Goal: Information Seeking & Learning: Learn about a topic

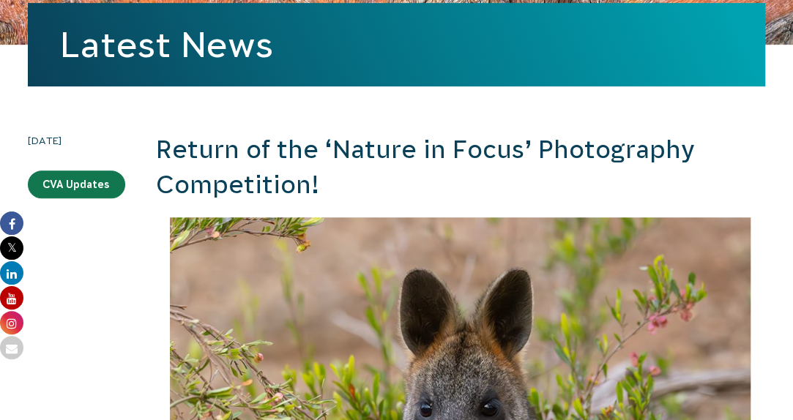
scroll to position [341, 0]
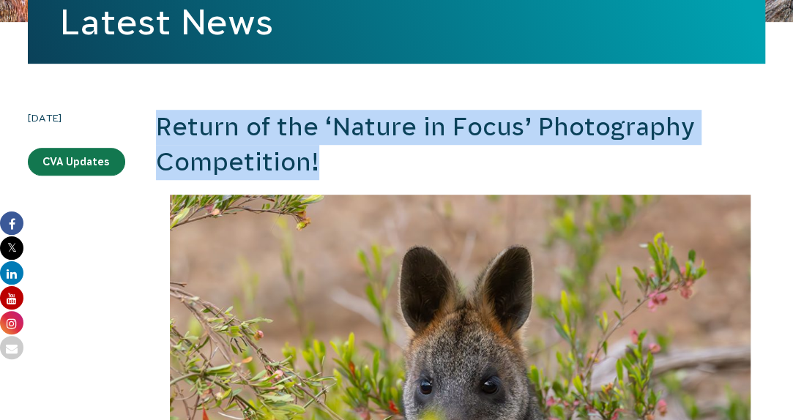
drag, startPoint x: 159, startPoint y: 127, endPoint x: 316, endPoint y: 159, distance: 160.6
click at [316, 159] on h2 "Return of the ‘Nature in Focus’ Photography Competition!" at bounding box center [460, 145] width 609 height 70
copy h2 "Return of the ‘Nature in Focus’ Photography Competition!"
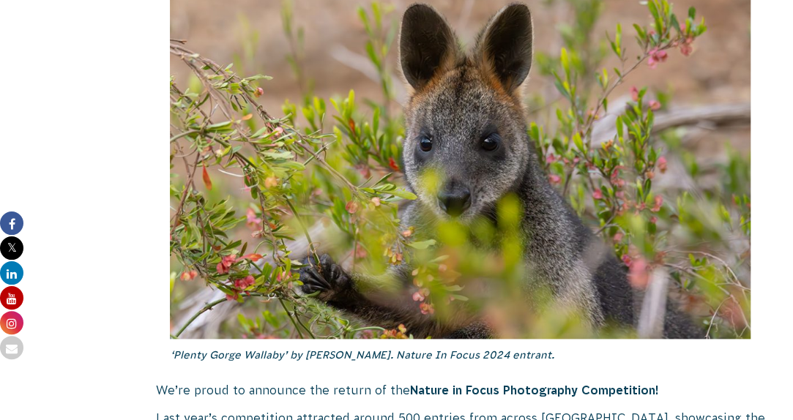
scroll to position [561, 0]
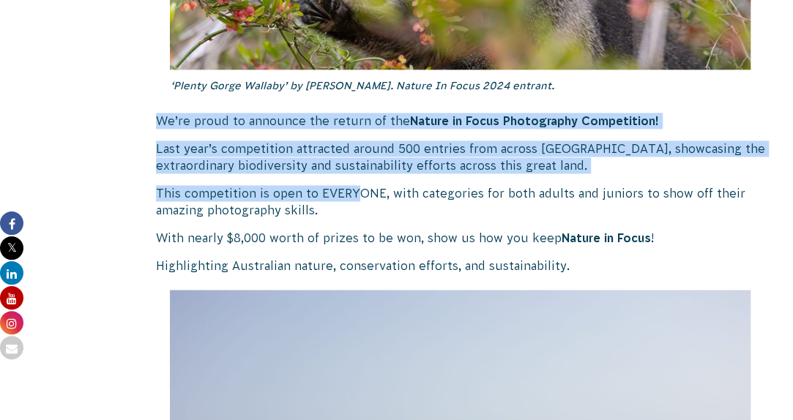
scroll to position [927, 0]
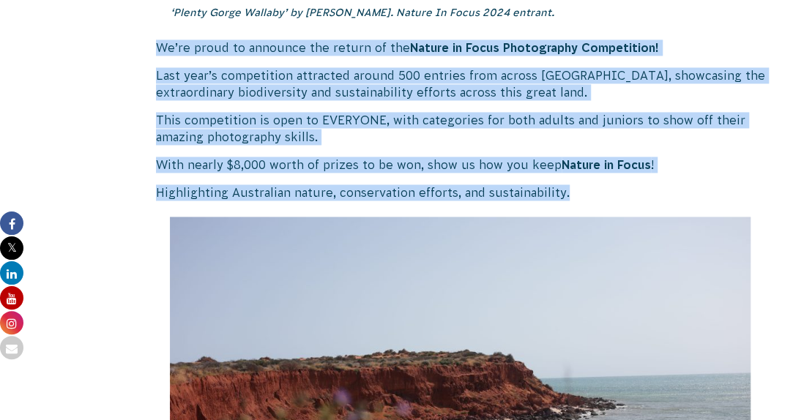
drag, startPoint x: 158, startPoint y: 120, endPoint x: 566, endPoint y: 179, distance: 412.0
copy div "We’re proud to announce the return of the Nature in Focus Photography Competiti…"
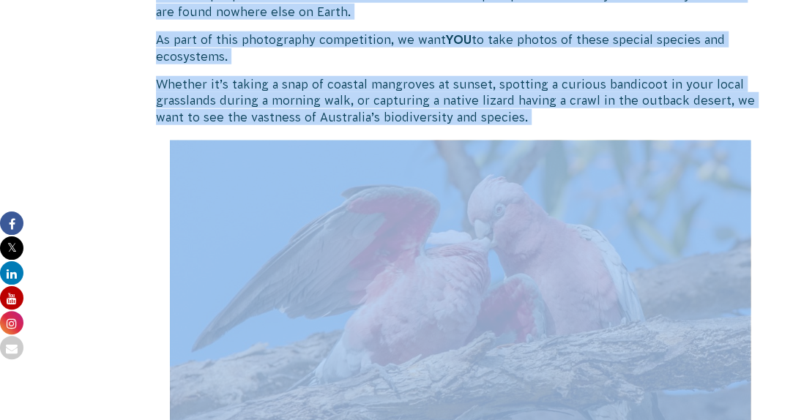
scroll to position [1659, 0]
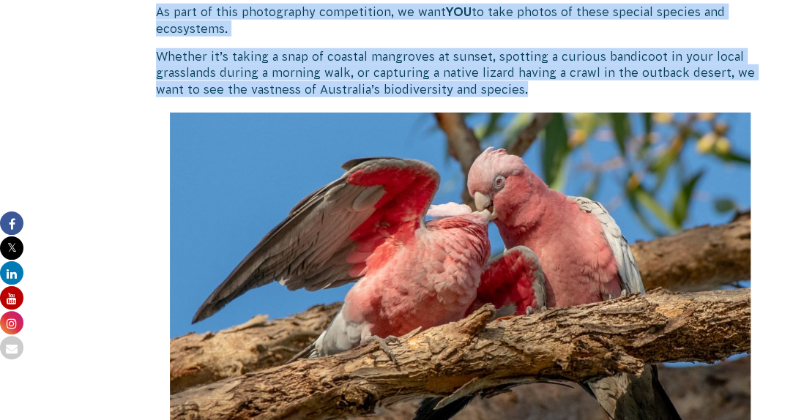
drag, startPoint x: 158, startPoint y: 140, endPoint x: 558, endPoint y: 96, distance: 402.1
copy div "Conservation Volunteers Australia is committed to ensuring Australia’s natural …"
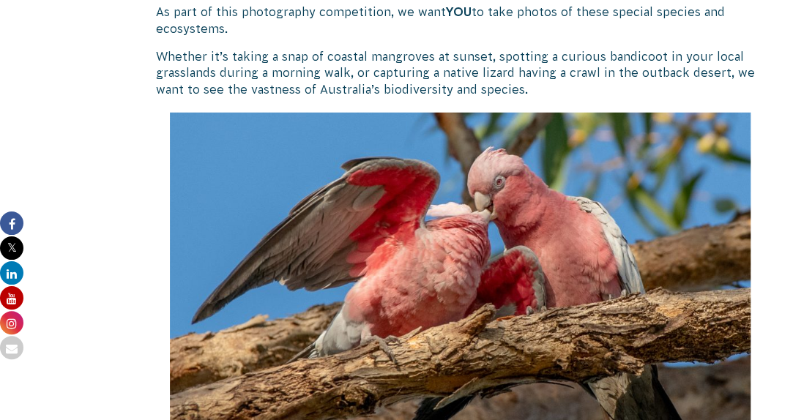
drag, startPoint x: 114, startPoint y: 128, endPoint x: 139, endPoint y: 140, distance: 27.5
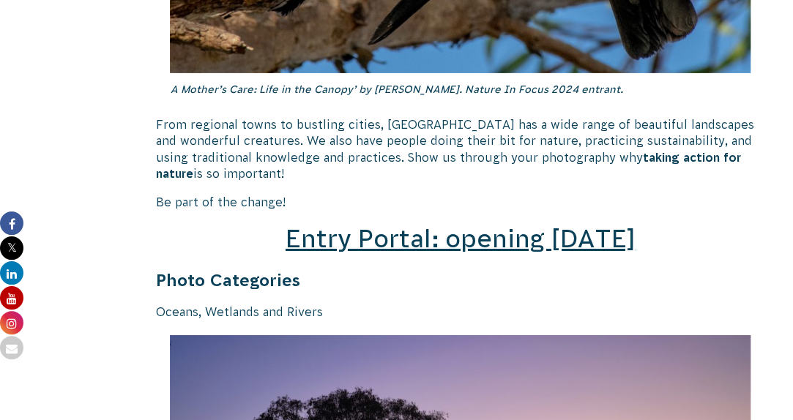
scroll to position [2098, 0]
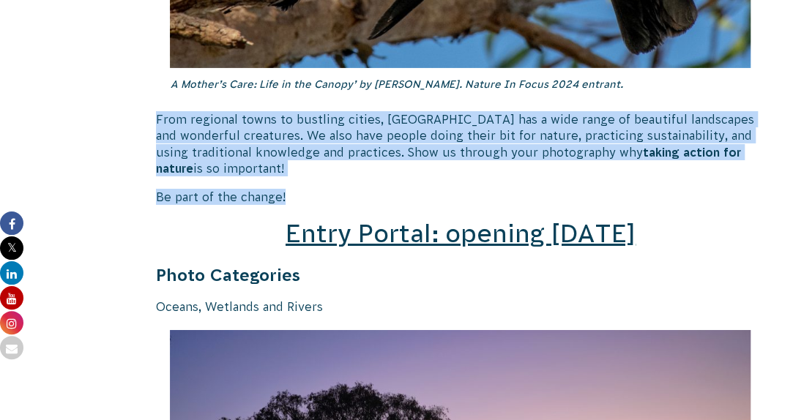
drag, startPoint x: 157, startPoint y: 113, endPoint x: 331, endPoint y: 193, distance: 191.6
copy div "From regional towns to bustling cities, Australia has a wide range of beautiful…"
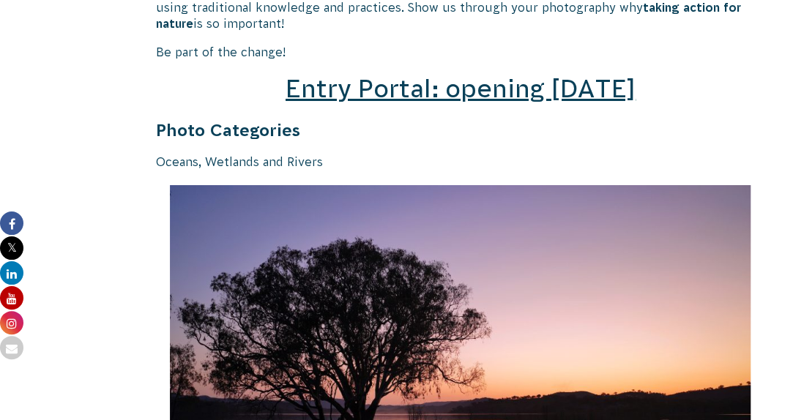
scroll to position [2244, 0]
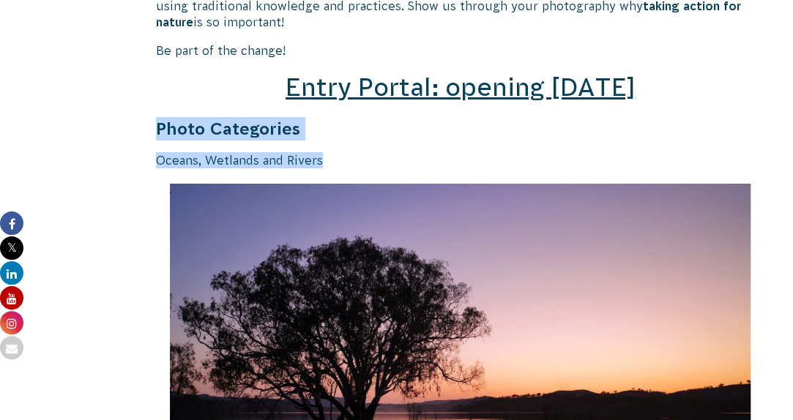
drag, startPoint x: 156, startPoint y: 126, endPoint x: 329, endPoint y: 161, distance: 177.0
copy div "Photo Categories Oceans, Wetlands and Rivers"
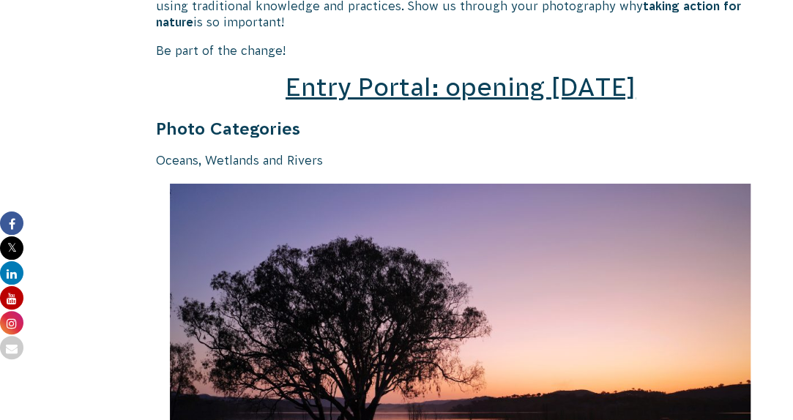
drag, startPoint x: 115, startPoint y: 179, endPoint x: 139, endPoint y: 182, distance: 24.3
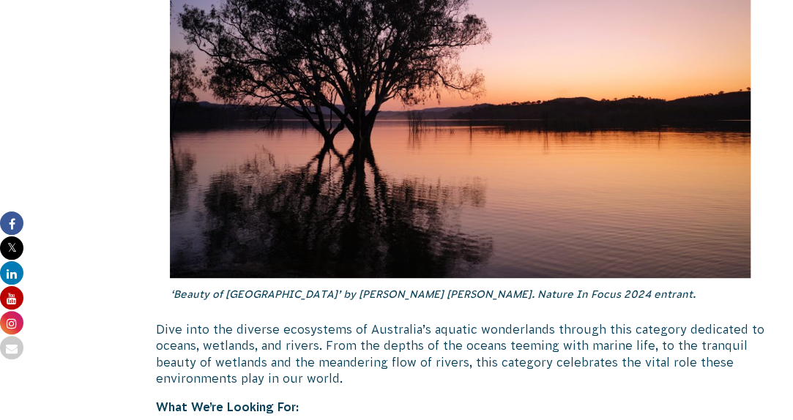
scroll to position [2464, 0]
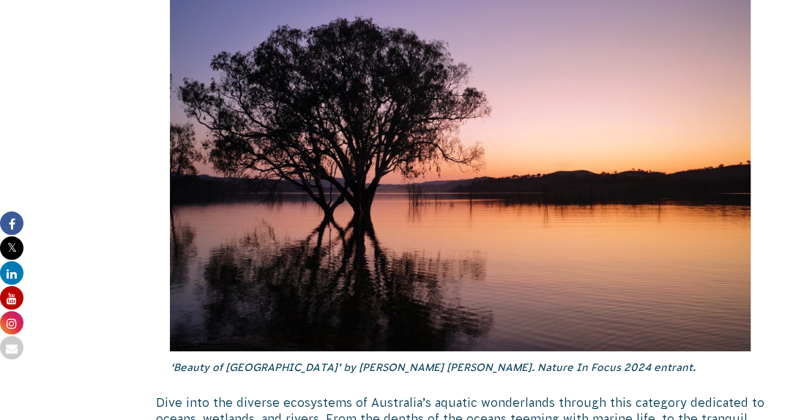
drag, startPoint x: 107, startPoint y: 159, endPoint x: 157, endPoint y: 165, distance: 50.8
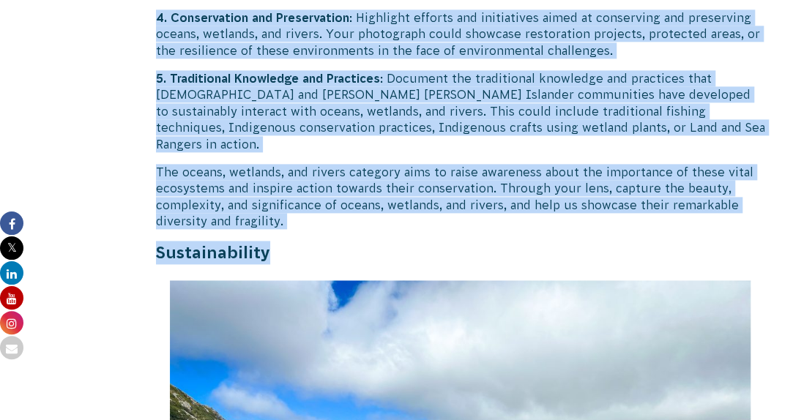
scroll to position [3196, 0]
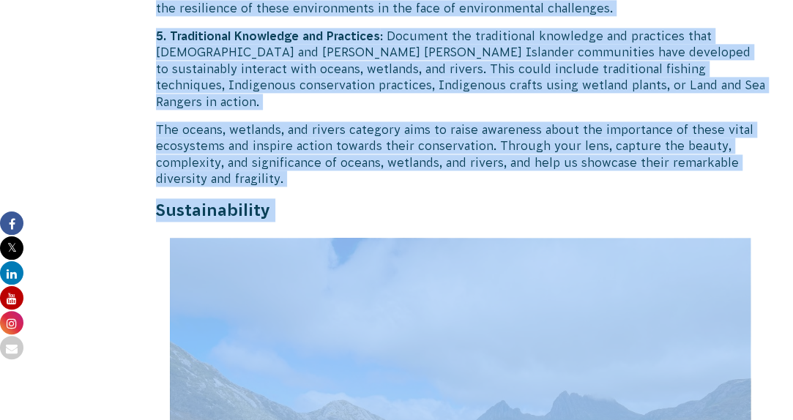
drag, startPoint x: 171, startPoint y: 144, endPoint x: 406, endPoint y: 220, distance: 246.8
copy div "‘Beauty of Lake Eildon’ by Robert Lee. Nature In Focus 2024 entrant. Dive into …"
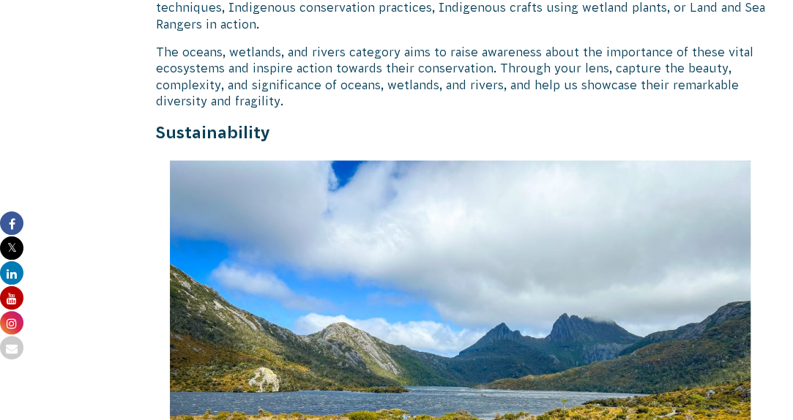
scroll to position [3562, 0]
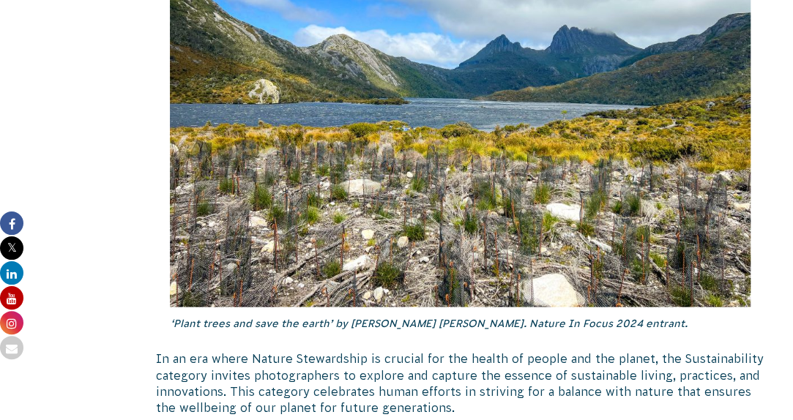
click at [348, 143] on img at bounding box center [460, 90] width 580 height 436
drag, startPoint x: 117, startPoint y: 204, endPoint x: 125, endPoint y: 204, distance: 8.1
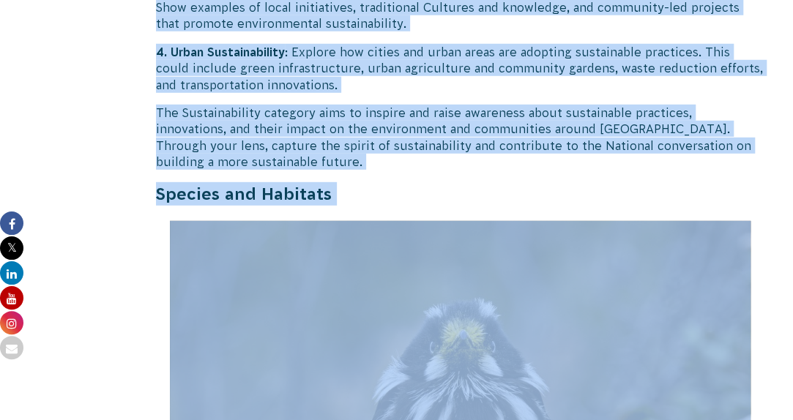
scroll to position [4221, 0]
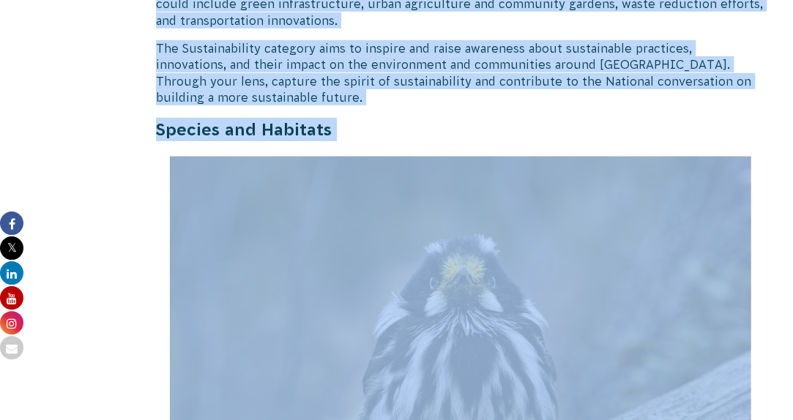
drag, startPoint x: 171, startPoint y: 84, endPoint x: 372, endPoint y: 195, distance: 230.0
copy div "‘Plant trees and save the earth’ by Kaveendra Eranga Daluwathumulla Gamage. Nat…"
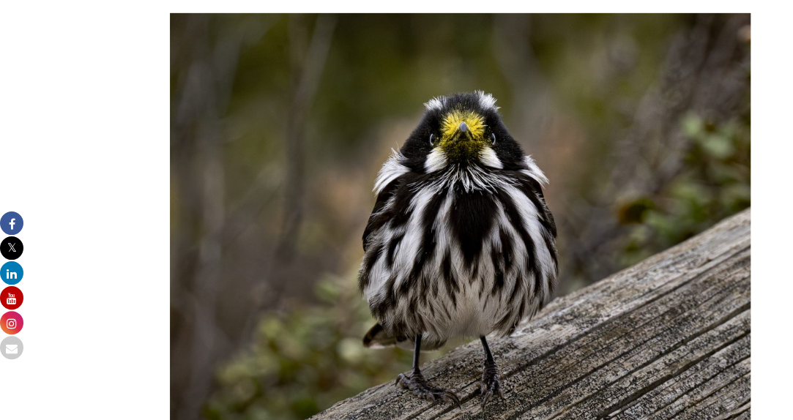
scroll to position [4367, 0]
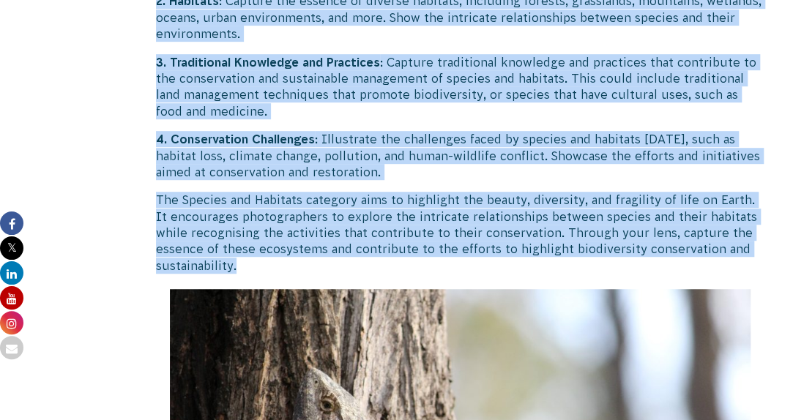
scroll to position [5099, 0]
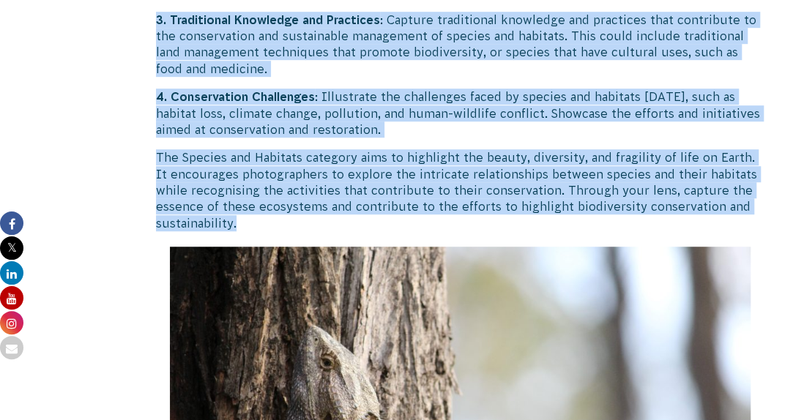
drag, startPoint x: 186, startPoint y: 89, endPoint x: 350, endPoint y: 173, distance: 184.0
copy div "Pollen Face’ by Darren Weinert. Nature In Focus 2024 entrant. Celebrate the rem…"
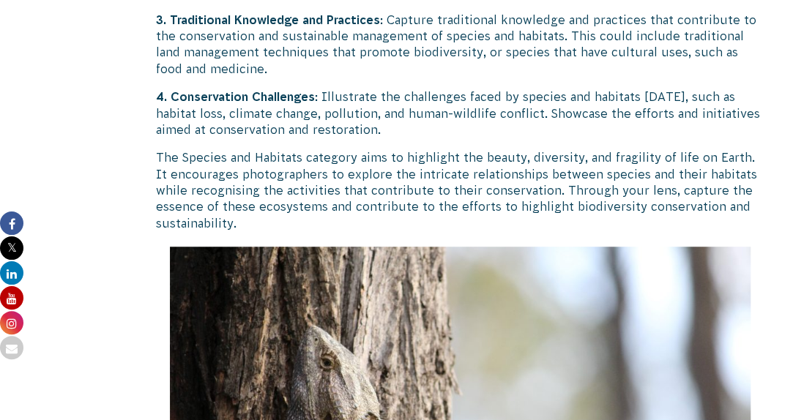
drag, startPoint x: 107, startPoint y: 190, endPoint x: 135, endPoint y: 188, distance: 27.9
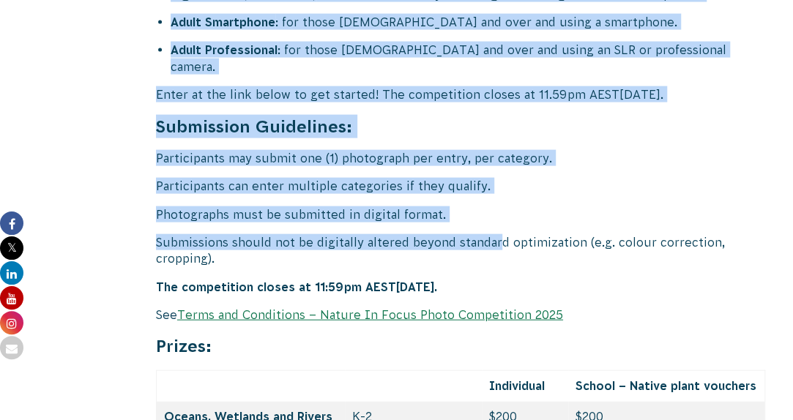
scroll to position [6124, 0]
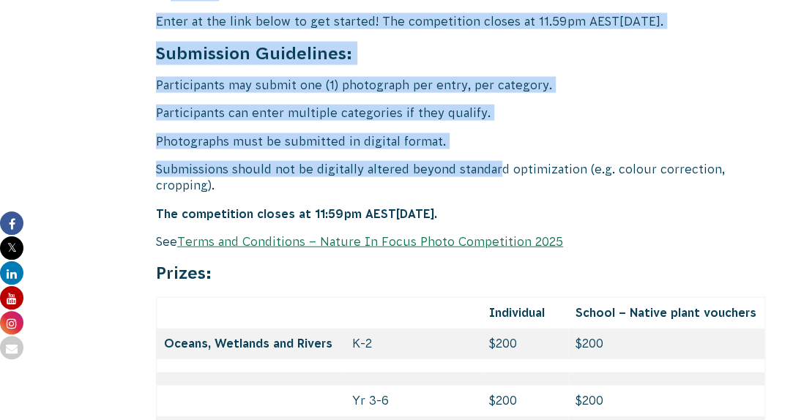
drag, startPoint x: 158, startPoint y: 123, endPoint x: 556, endPoint y: 152, distance: 399.2
copy div "Judging Criteria: Relevance to Theme : How well does the photograph capture the…"
drag, startPoint x: 75, startPoint y: 136, endPoint x: 111, endPoint y: 144, distance: 36.0
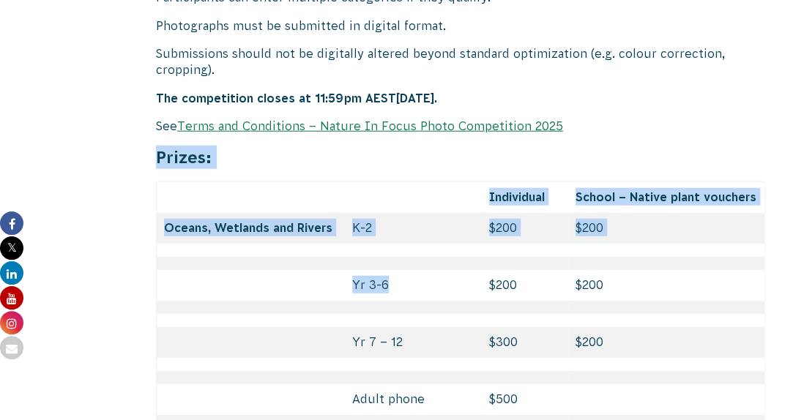
scroll to position [6271, 0]
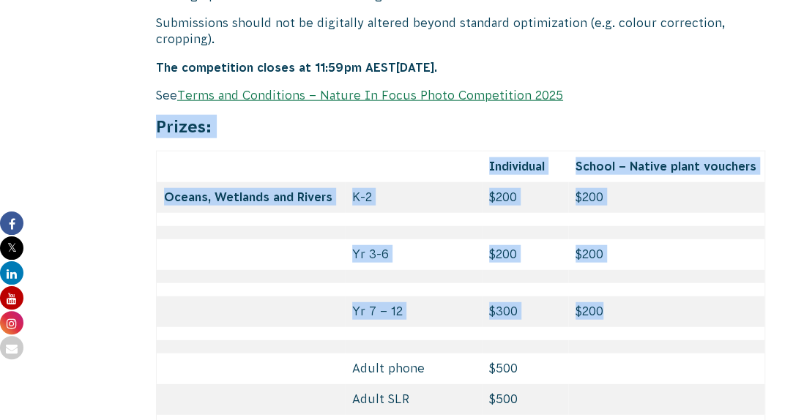
drag, startPoint x: 156, startPoint y: 130, endPoint x: 613, endPoint y: 244, distance: 471.4
copy div "Prizes: Individual School – Native plant vouchers Oceans, Wetlands and Rivers K…"
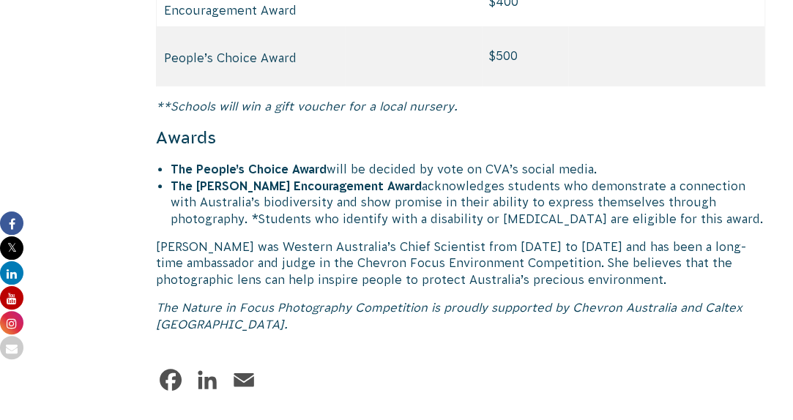
scroll to position [7295, 0]
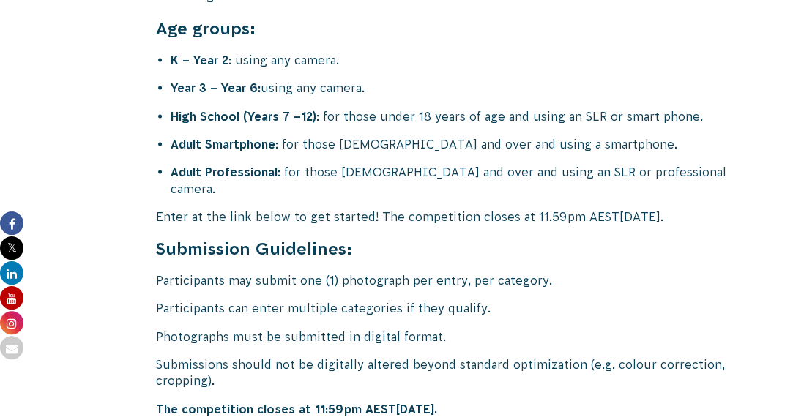
scroll to position [5905, 0]
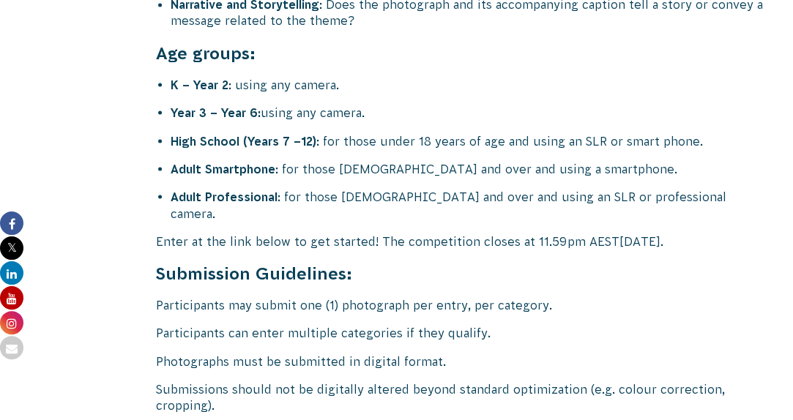
drag, startPoint x: 466, startPoint y: 206, endPoint x: 360, endPoint y: 180, distance: 108.5
click at [360, 233] on p "Enter at the link below to get started! The competition closes at 11.59pm AEST[…" at bounding box center [460, 241] width 609 height 16
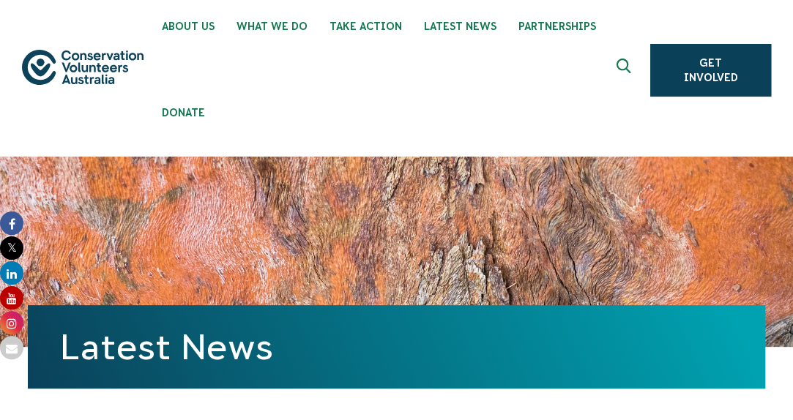
scroll to position [0, 0]
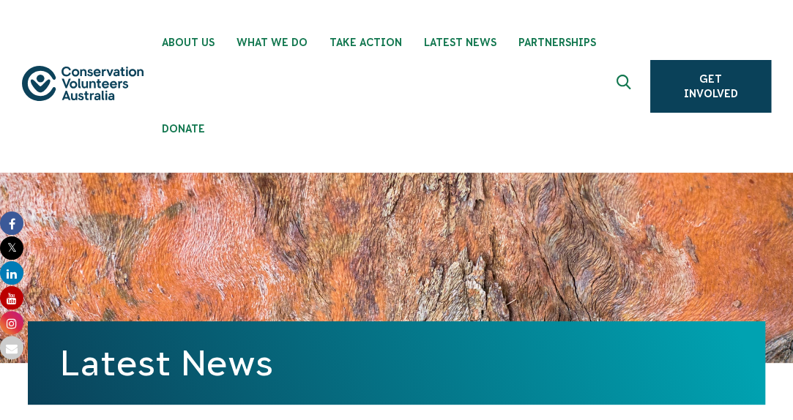
click at [85, 142] on div "About Us Our Priorities Reconciliation Impact Our Board Our People Careers CVA …" at bounding box center [396, 86] width 749 height 173
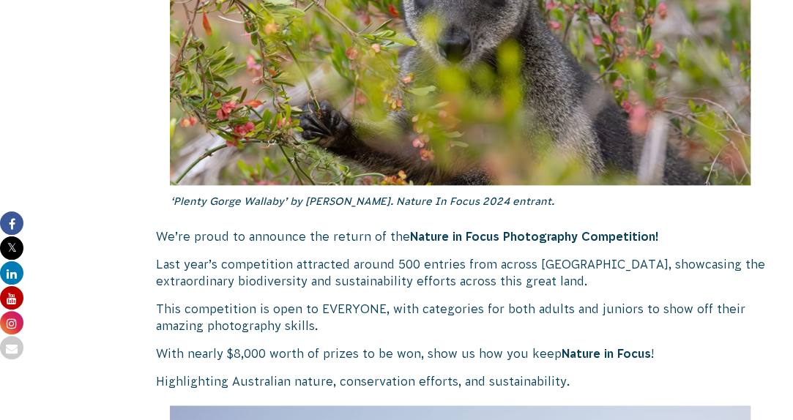
scroll to position [732, 0]
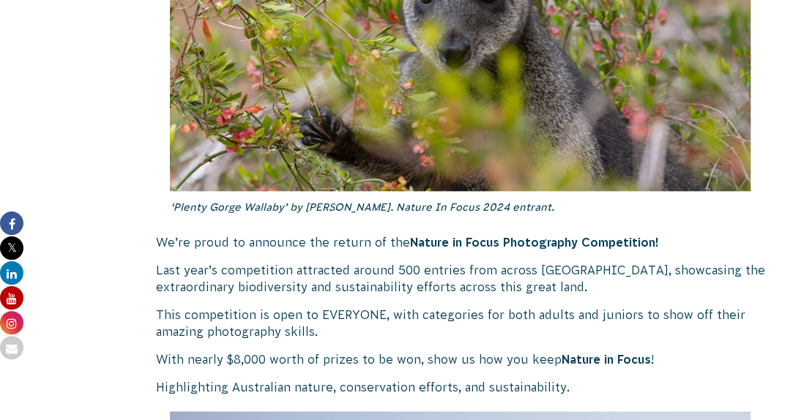
drag, startPoint x: 171, startPoint y: 206, endPoint x: 594, endPoint y: 196, distance: 422.5
click at [594, 196] on p "‘Plenty Gorge Wallaby’ by [PERSON_NAME]. Nature In Focus 2024 entrant." at bounding box center [460, 207] width 580 height 32
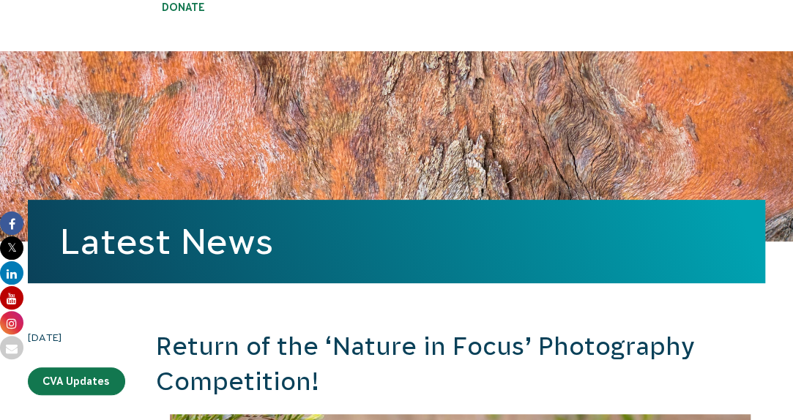
scroll to position [0, 0]
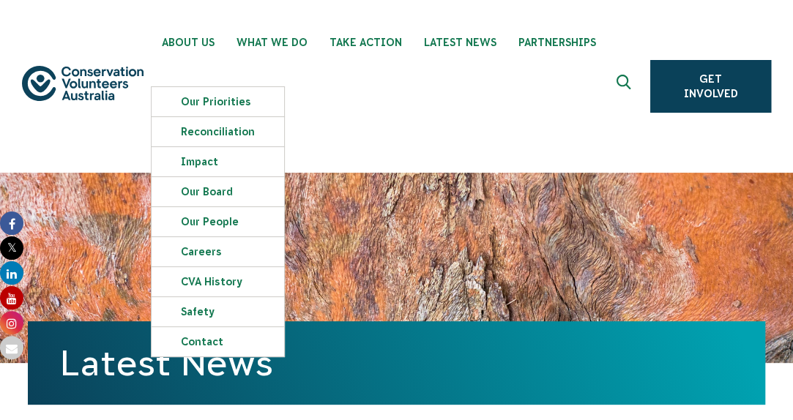
click at [111, 67] on img at bounding box center [83, 83] width 122 height 35
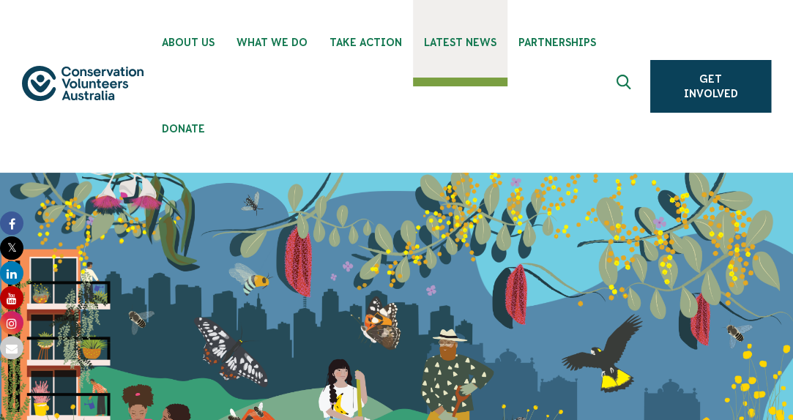
click at [458, 42] on span "Latest News" at bounding box center [460, 43] width 72 height 12
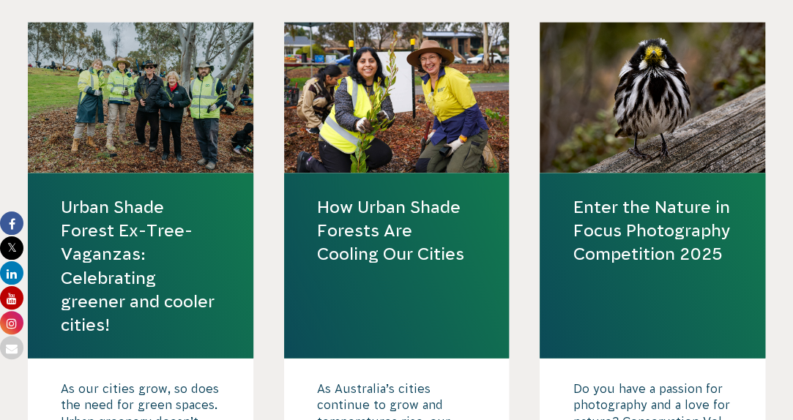
scroll to position [1171, 0]
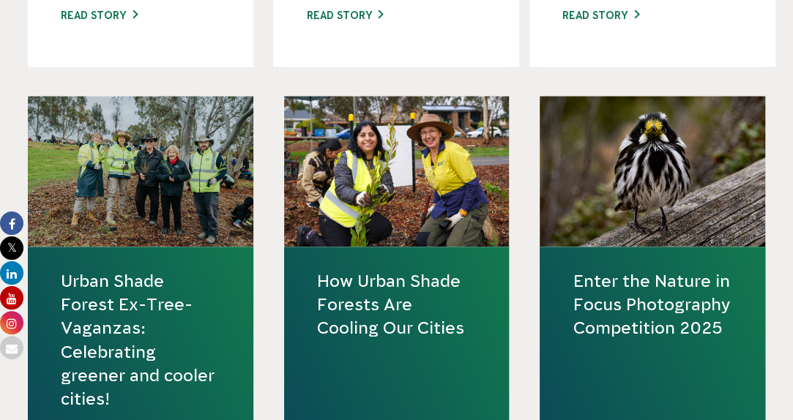
click at [618, 303] on link "Enter the Nature in Focus Photography Competition 2025" at bounding box center [652, 304] width 160 height 71
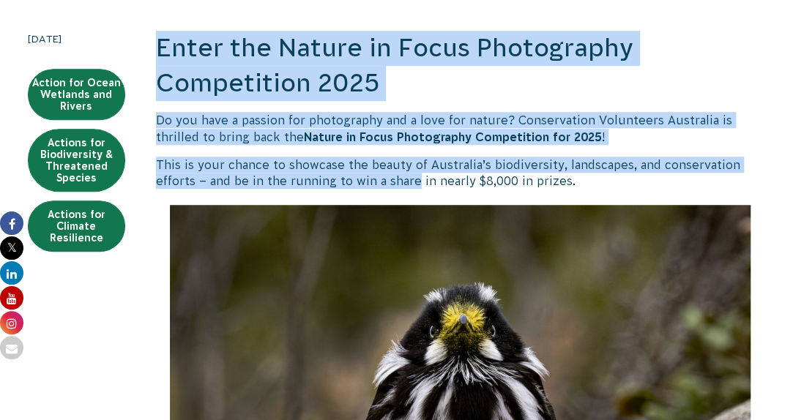
scroll to position [439, 0]
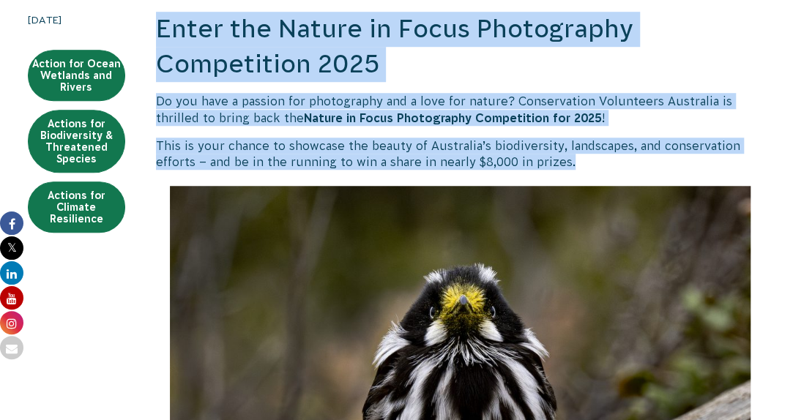
drag, startPoint x: 158, startPoint y: 97, endPoint x: 599, endPoint y: 162, distance: 445.4
copy div "Enter the Nature in Focus Photography Competition 2025 Do you have a passion fo…"
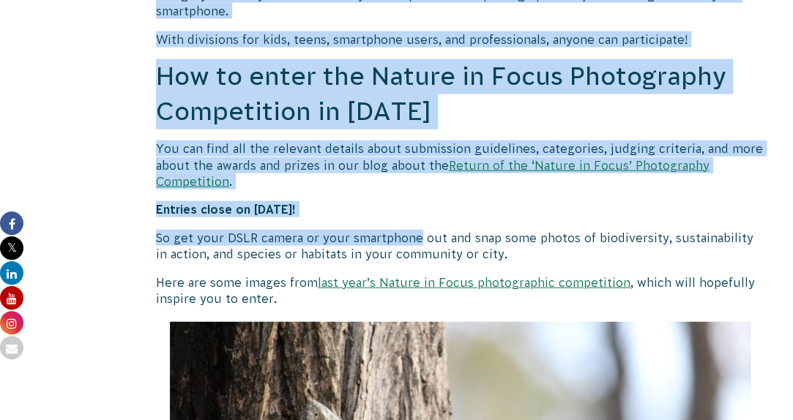
scroll to position [1391, 0]
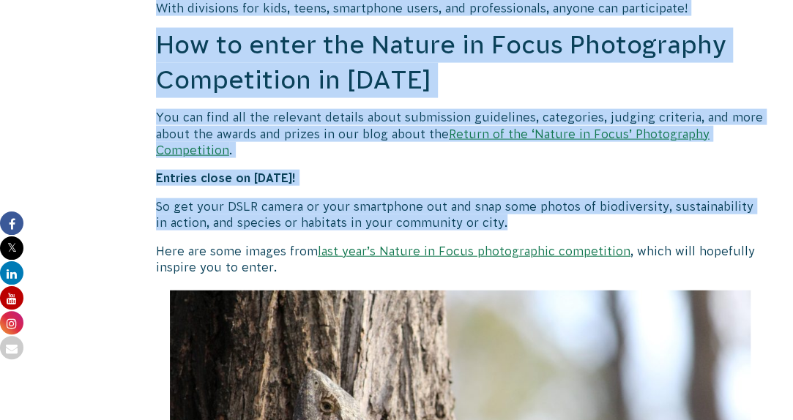
drag, startPoint x: 157, startPoint y: 192, endPoint x: 493, endPoint y: 222, distance: 336.6
copy div "Reasons to Enter Nature in Focus isn’t just about taking stunning photos — it’s…"
drag, startPoint x: 121, startPoint y: 272, endPoint x: 127, endPoint y: 275, distance: 7.5
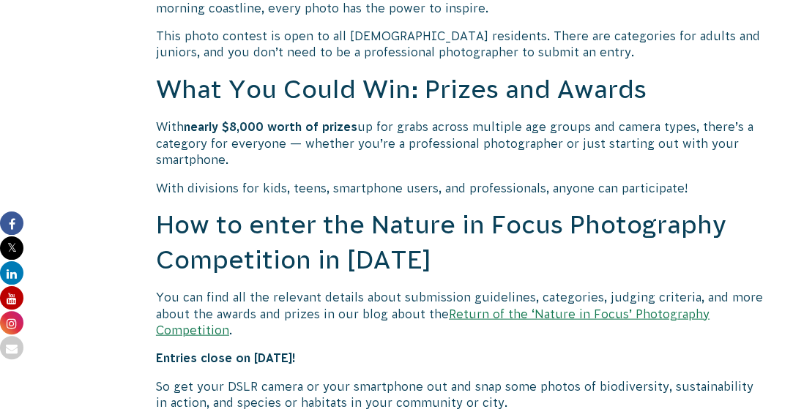
scroll to position [0, 0]
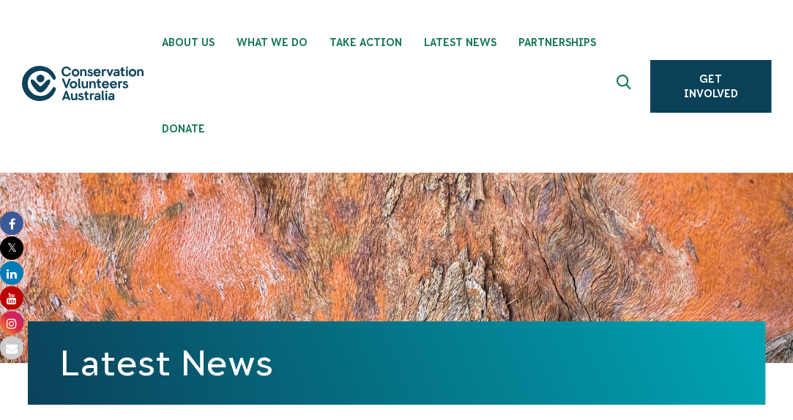
click at [108, 152] on div "About Us Our Priorities Reconciliation Impact Our Board Our People Careers CVA …" at bounding box center [396, 86] width 749 height 173
drag, startPoint x: 92, startPoint y: 152, endPoint x: 84, endPoint y: 138, distance: 15.7
click at [91, 152] on div "About Us Our Priorities Reconciliation Impact Our Board Our People Careers CVA …" at bounding box center [396, 86] width 749 height 173
click at [103, 163] on div "About Us Our Priorities Reconciliation Impact Our Board Our People Careers CVA …" at bounding box center [396, 86] width 749 height 173
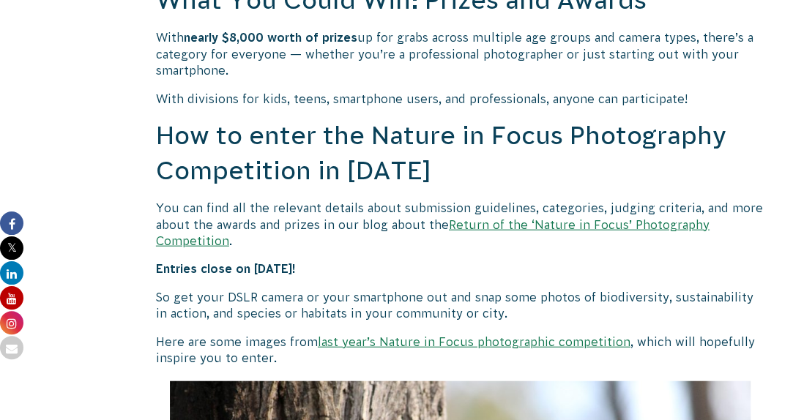
scroll to position [1391, 0]
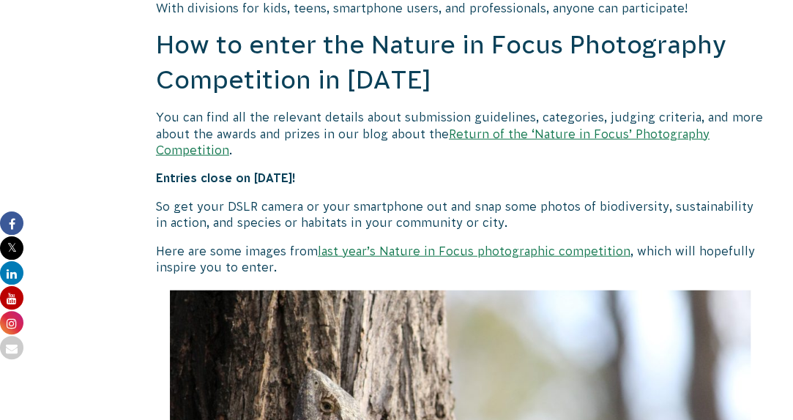
click at [486, 130] on link "Return of the ‘Nature in Focus’ Photography Competition" at bounding box center [432, 141] width 553 height 29
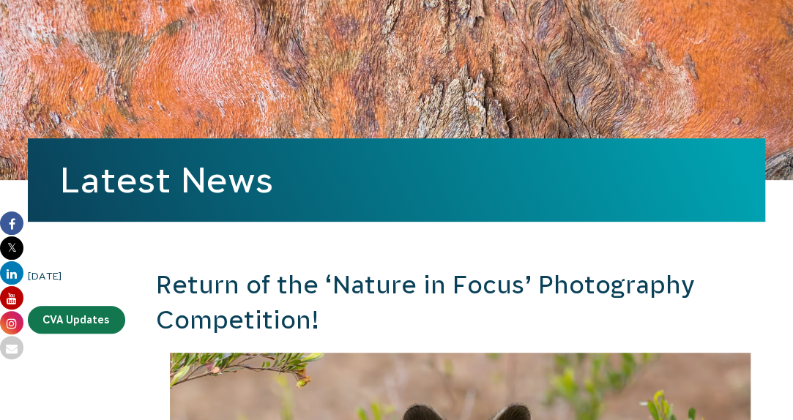
scroll to position [293, 0]
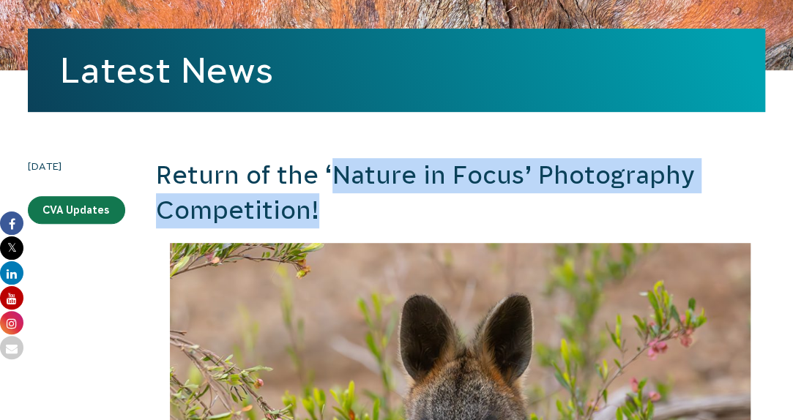
drag, startPoint x: 332, startPoint y: 168, endPoint x: 551, endPoint y: 212, distance: 223.2
click at [552, 211] on h2 "Return of the ‘Nature in Focus’ Photography Competition!" at bounding box center [460, 193] width 609 height 70
copy h2 "Nature in Focus’ Photography Competition!"
